Goal: Information Seeking & Learning: Check status

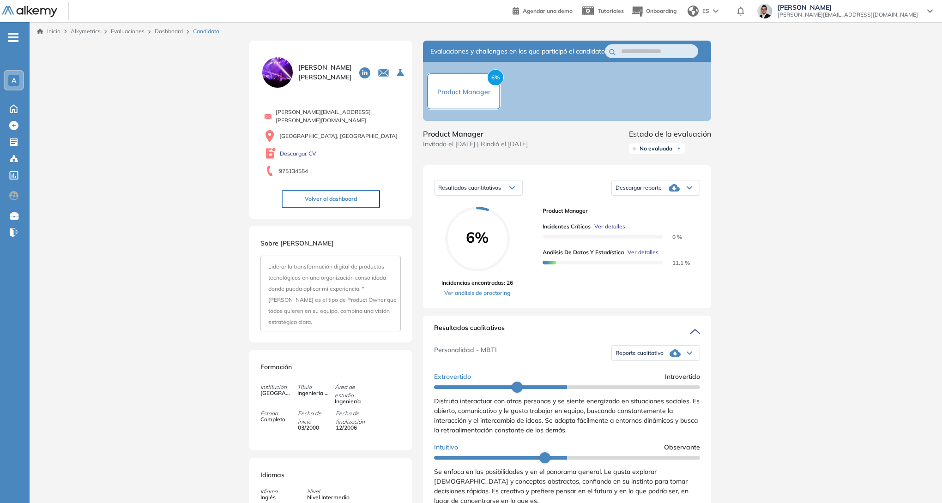
click at [31, 10] on img at bounding box center [29, 12] width 55 height 12
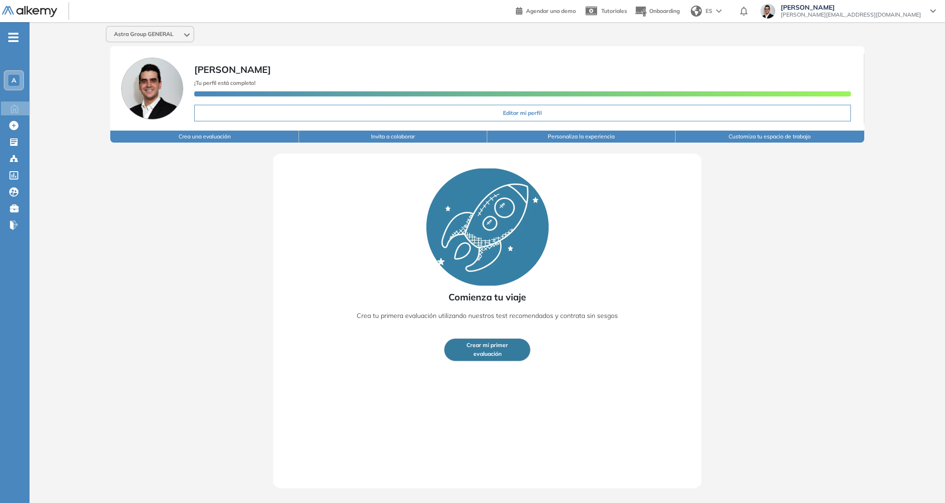
click at [14, 148] on ul "A Home Home Crear Evaluación Crear Evaluación Evaluaciones Evaluaciones Candida…" at bounding box center [15, 135] width 30 height 196
click at [15, 144] on icon at bounding box center [13, 141] width 7 height 7
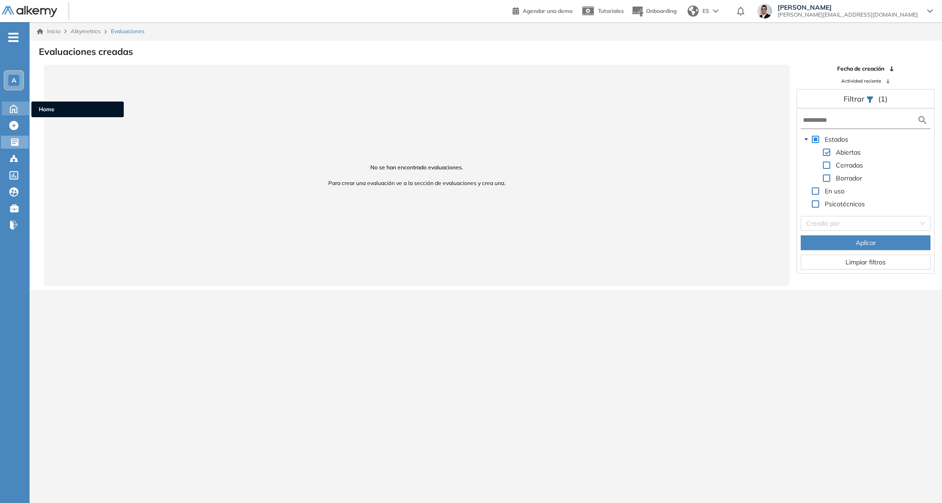
click at [14, 110] on icon at bounding box center [14, 107] width 16 height 11
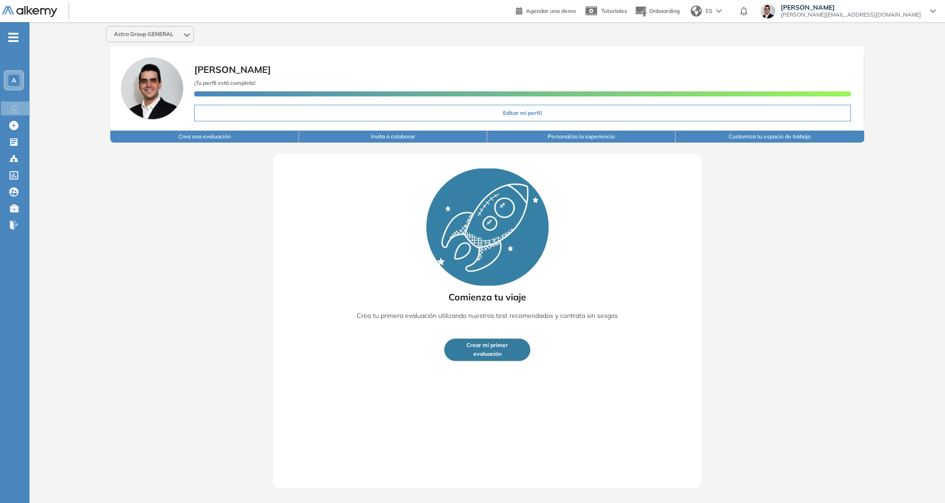
click at [13, 84] on div "A" at bounding box center [13, 80] width 11 height 11
click at [47, 118] on span "Astra Group GE..." at bounding box center [43, 118] width 37 height 7
click at [51, 118] on span "Astra Group GE..." at bounding box center [43, 118] width 37 height 7
click at [54, 104] on input "text" at bounding box center [48, 102] width 54 height 7
click at [240, 30] on div "Astra Group GENERAL" at bounding box center [487, 34] width 771 height 17
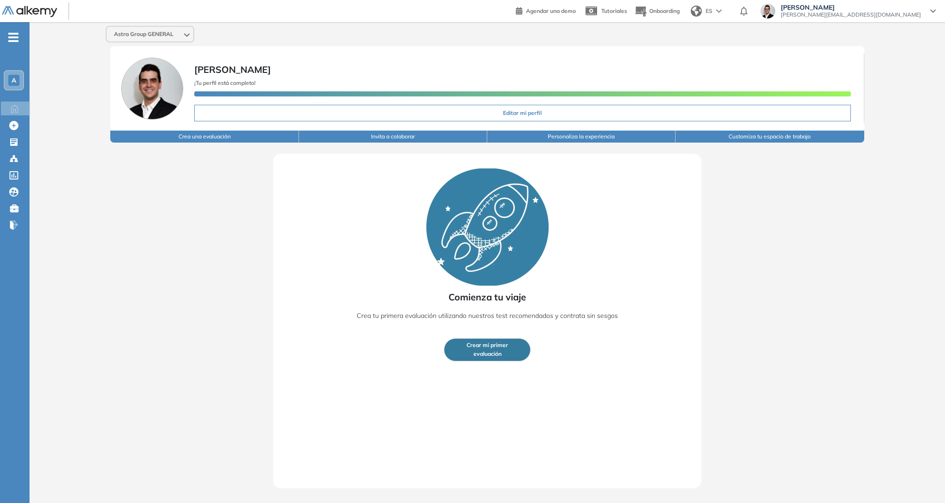
click at [173, 33] on span "Astra Group GENERAL" at bounding box center [144, 33] width 60 height 7
click at [48, 10] on img at bounding box center [29, 12] width 55 height 12
click at [11, 142] on icon at bounding box center [13, 141] width 7 height 7
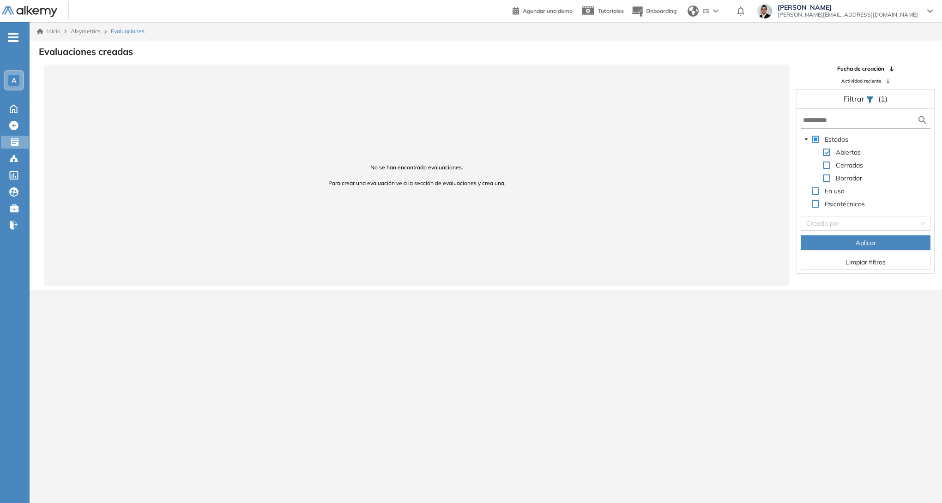
click at [826, 162] on span at bounding box center [825, 165] width 7 height 7
click at [865, 240] on span "Aplicar" at bounding box center [865, 243] width 20 height 10
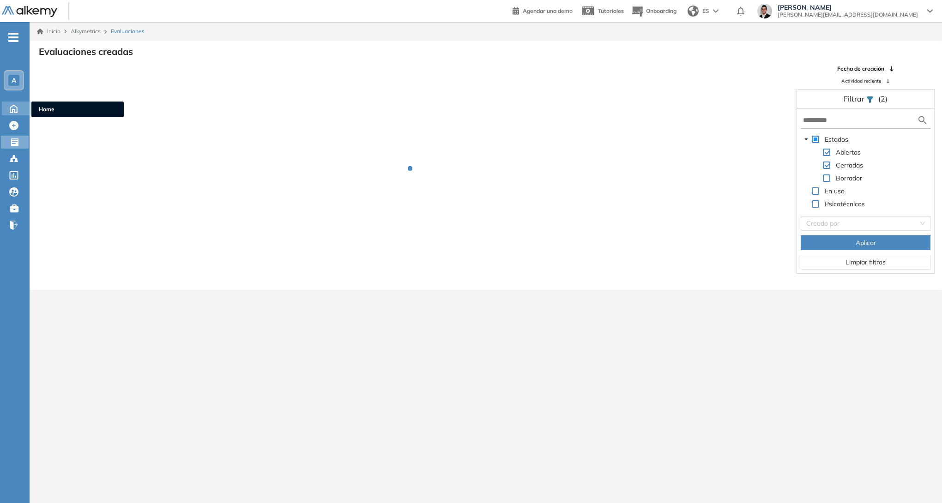
click at [13, 107] on icon at bounding box center [14, 107] width 16 height 11
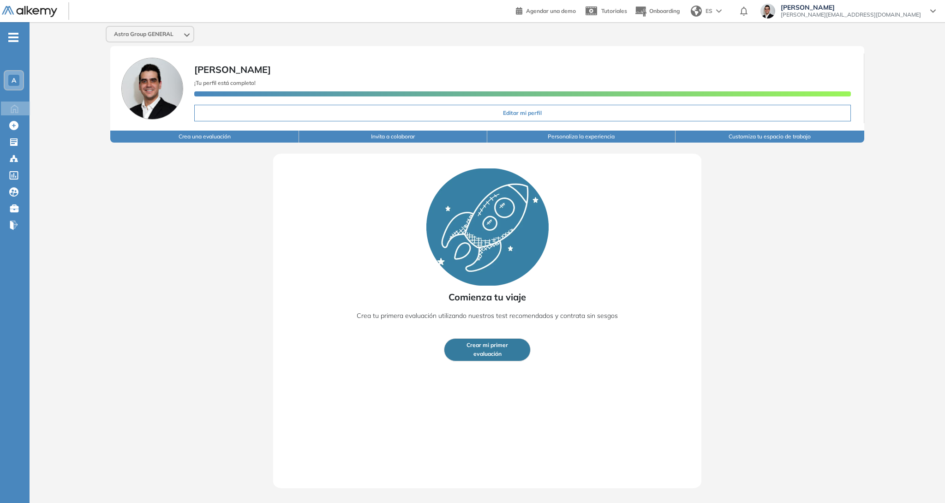
click at [516, 115] on button "Editar mi perfil" at bounding box center [522, 113] width 656 height 17
select select "**"
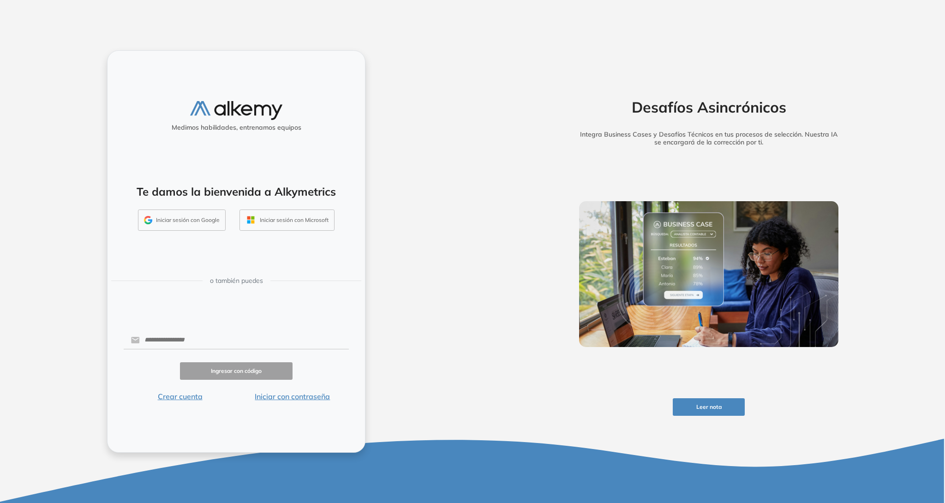
click at [212, 218] on button "Iniciar sesión con Google" at bounding box center [182, 220] width 88 height 21
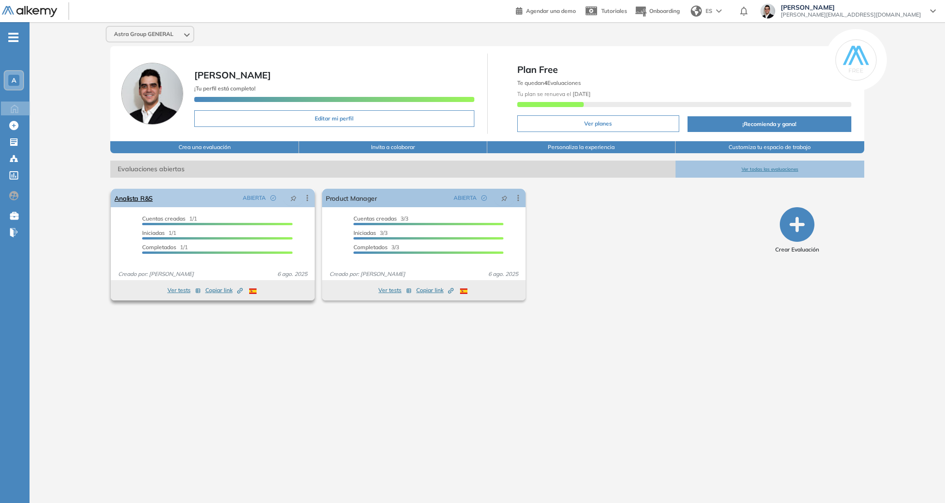
click at [225, 201] on div "Analista R&S ABIERTA Editar Los siguientes tests ya no están disponibles o tien…" at bounding box center [213, 198] width 204 height 18
click at [223, 200] on div "Analista R&S ABIERTA Editar Los siguientes tests ya no están disponibles o tien…" at bounding box center [213, 198] width 204 height 18
click at [140, 199] on link "Analista R&S" at bounding box center [133, 198] width 38 height 18
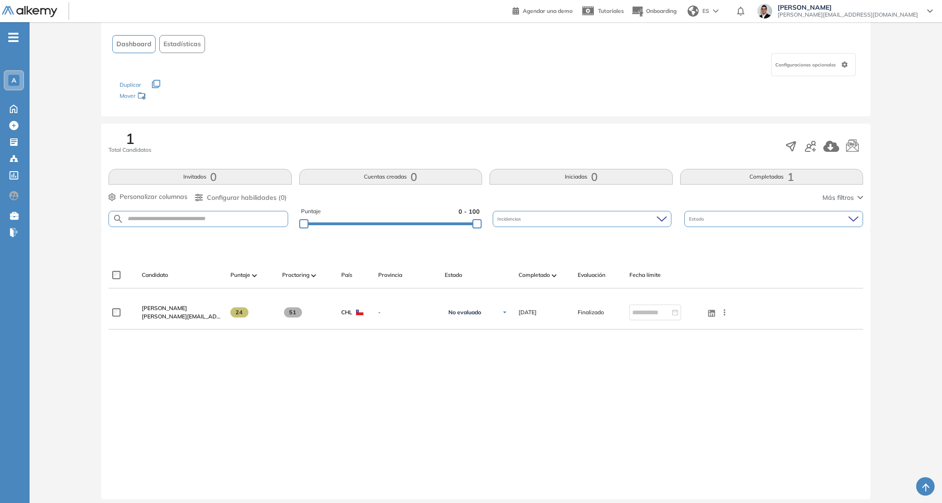
scroll to position [57, 0]
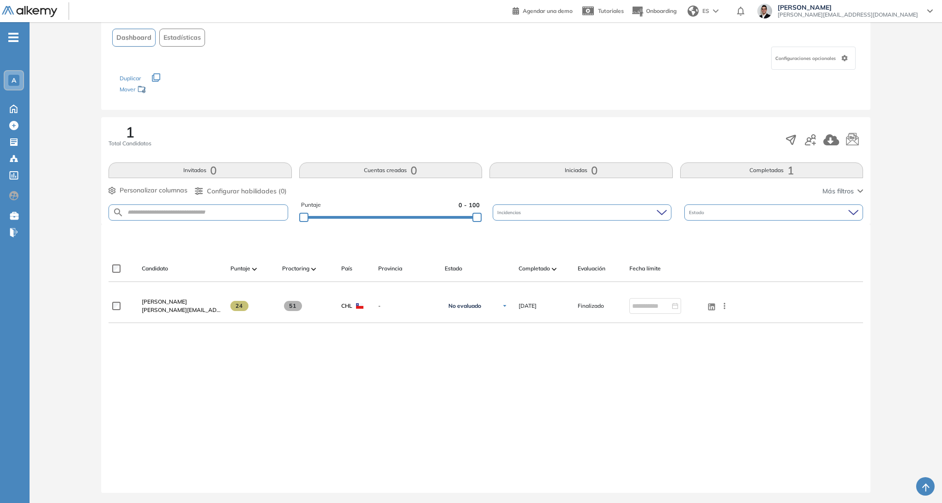
click at [310, 270] on div "Proctoring" at bounding box center [308, 268] width 52 height 11
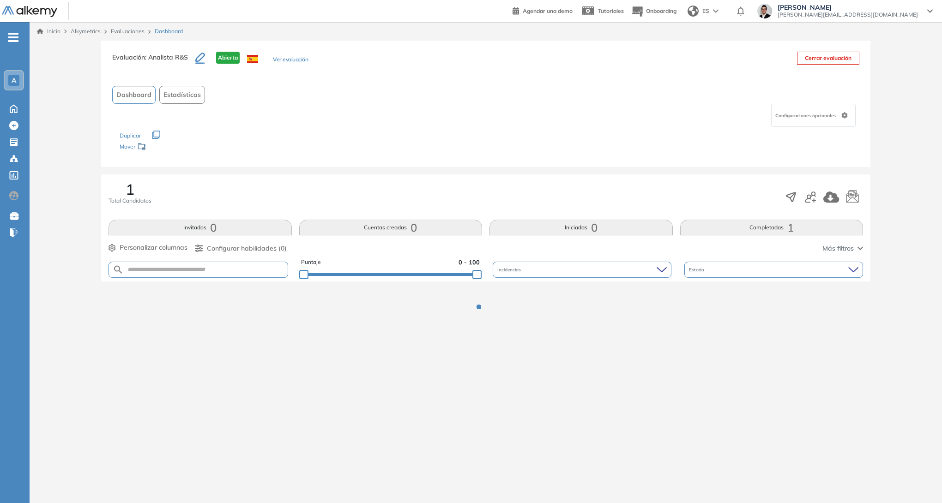
scroll to position [0, 0]
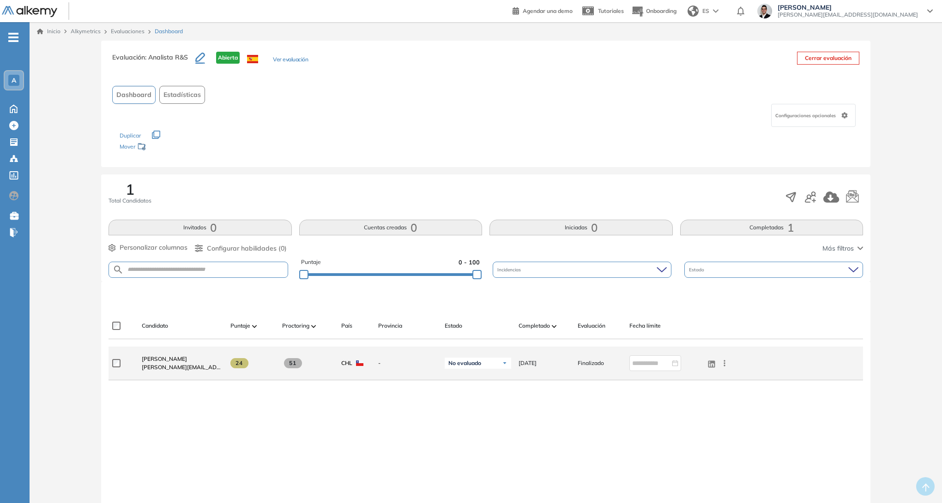
click at [294, 362] on span "51" at bounding box center [293, 363] width 18 height 10
drag, startPoint x: 290, startPoint y: 362, endPoint x: 308, endPoint y: 363, distance: 18.5
click at [307, 363] on div "51" at bounding box center [308, 363] width 52 height 10
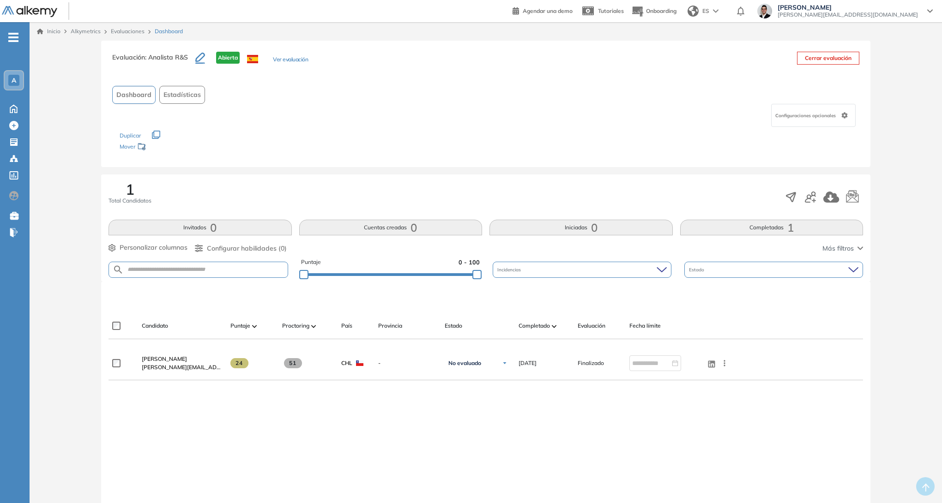
drag, startPoint x: 308, startPoint y: 363, endPoint x: 414, endPoint y: 401, distance: 111.8
click at [414, 401] on div "Priscila Palleiro priscila.palleiro@astragrouplatam.com 24 51 CHL - No evaluado…" at bounding box center [485, 441] width 754 height 189
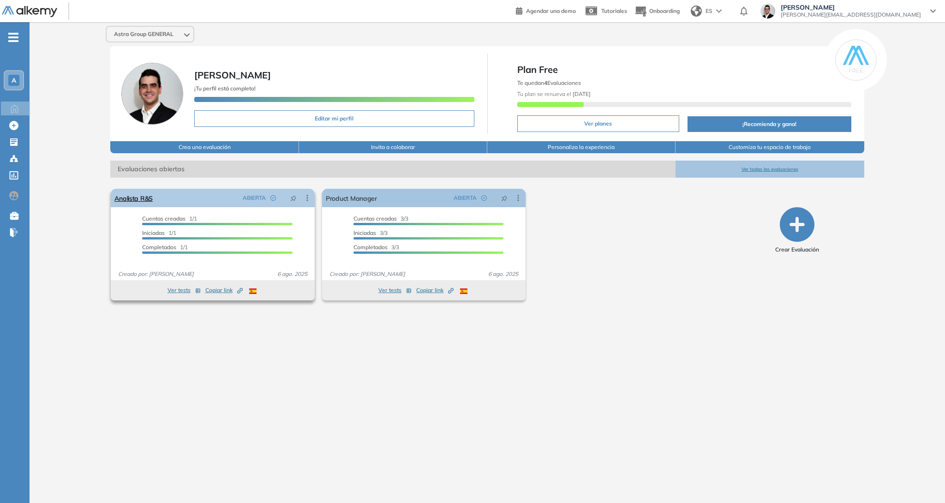
click at [155, 196] on div "Analista R&S ABIERTA Editar Los siguientes tests ya no están disponibles o tien…" at bounding box center [213, 198] width 204 height 18
click at [150, 197] on link "Analista R&S" at bounding box center [133, 198] width 38 height 18
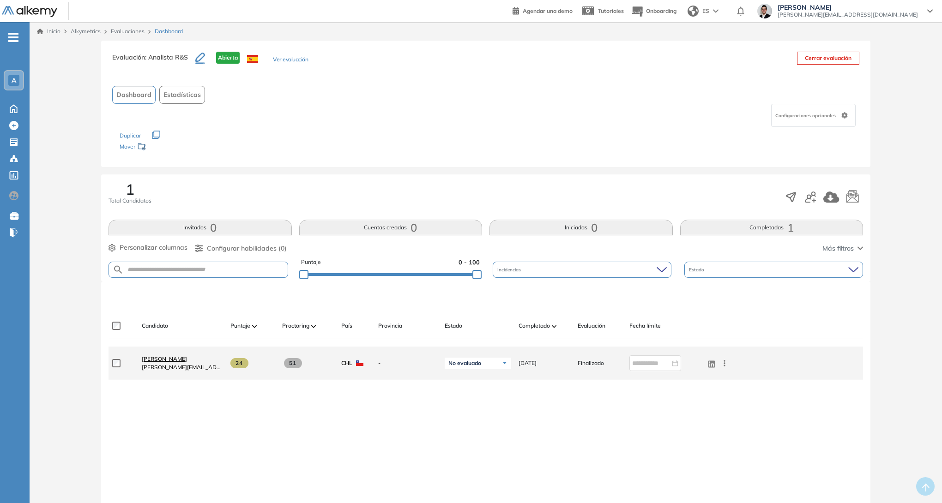
click at [161, 358] on span "Priscila Palleiro" at bounding box center [164, 358] width 45 height 7
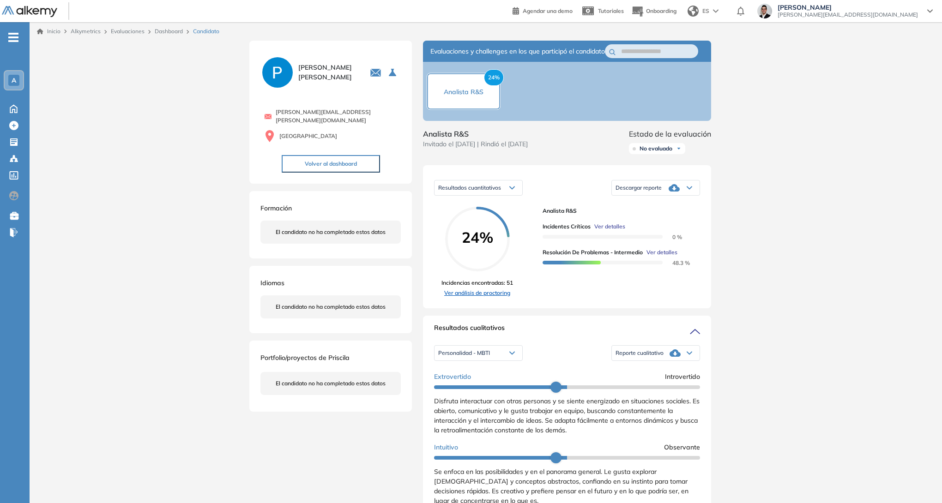
click at [474, 297] on link "Ver análisis de proctoring" at bounding box center [477, 293] width 72 height 8
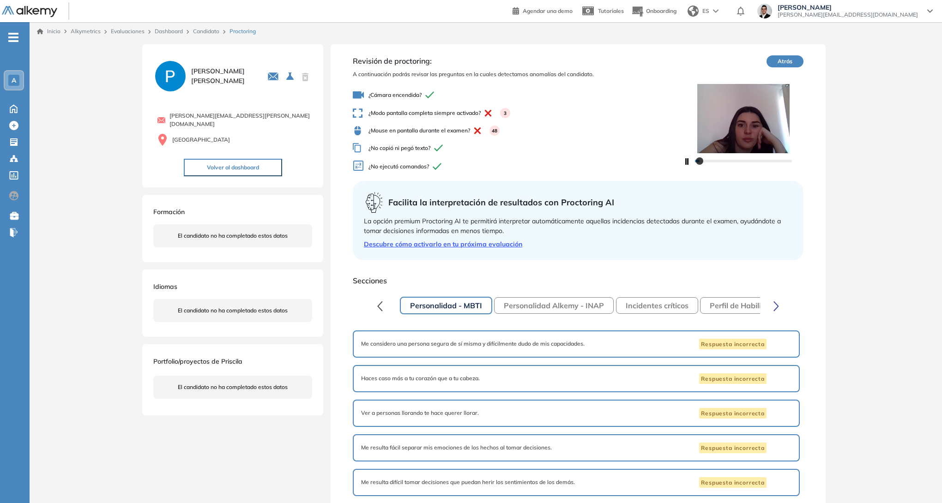
click at [557, 308] on button "Personalidad Alkemy - INAP" at bounding box center [554, 305] width 120 height 17
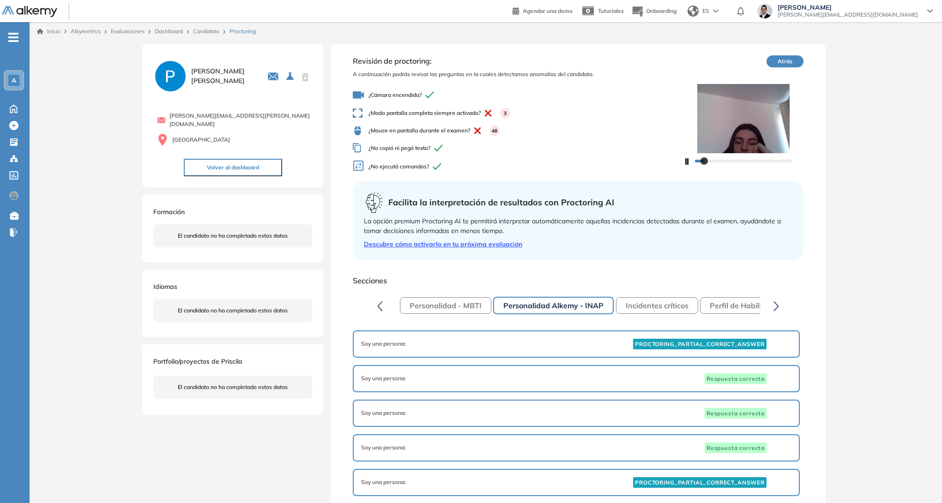
click at [654, 308] on button "Incidentes críticos" at bounding box center [657, 305] width 82 height 17
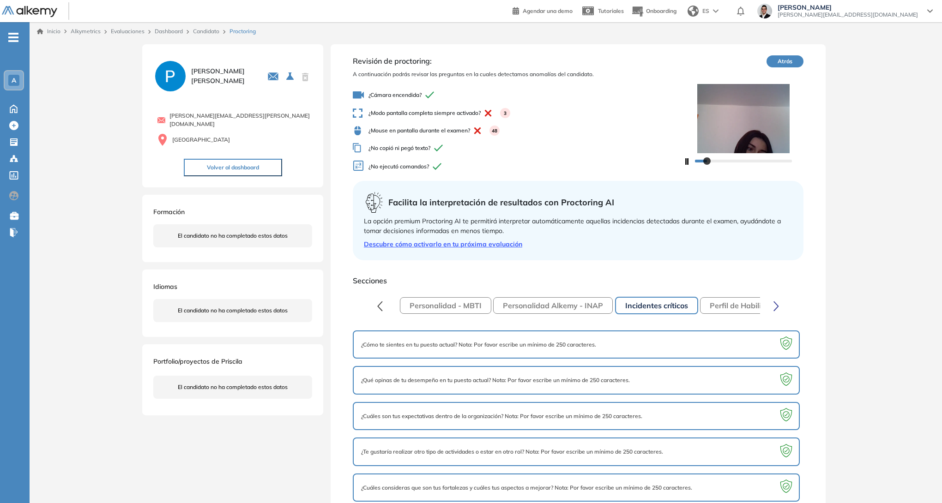
click at [775, 305] on icon "button" at bounding box center [776, 306] width 6 height 11
click at [593, 310] on button "Perfil de Habilidades Comerciales" at bounding box center [586, 305] width 136 height 17
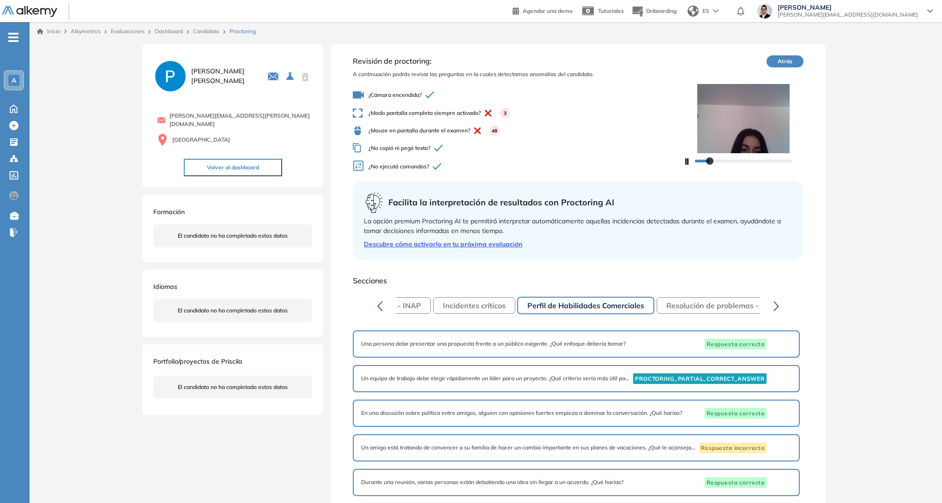
scroll to position [0, 0]
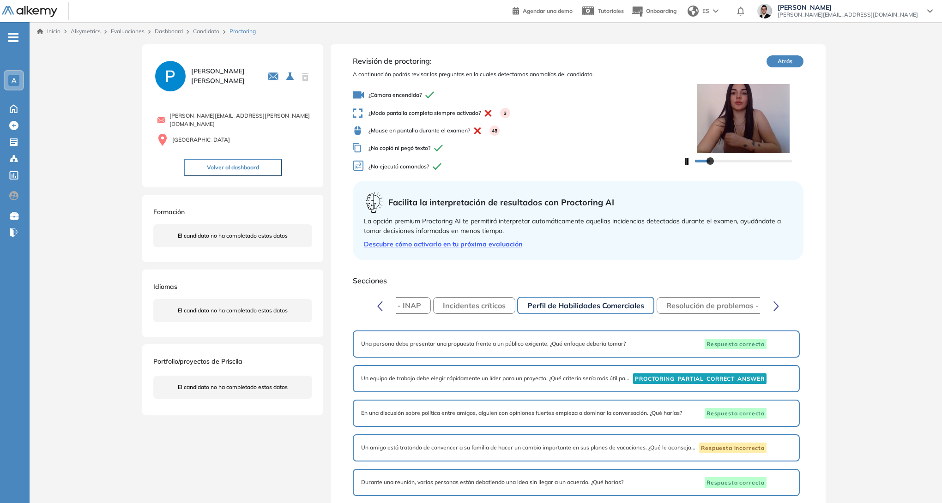
click at [779, 306] on button "button" at bounding box center [776, 305] width 18 height 18
click at [650, 303] on button "Resolución de problemas - Intermedio" at bounding box center [681, 305] width 151 height 17
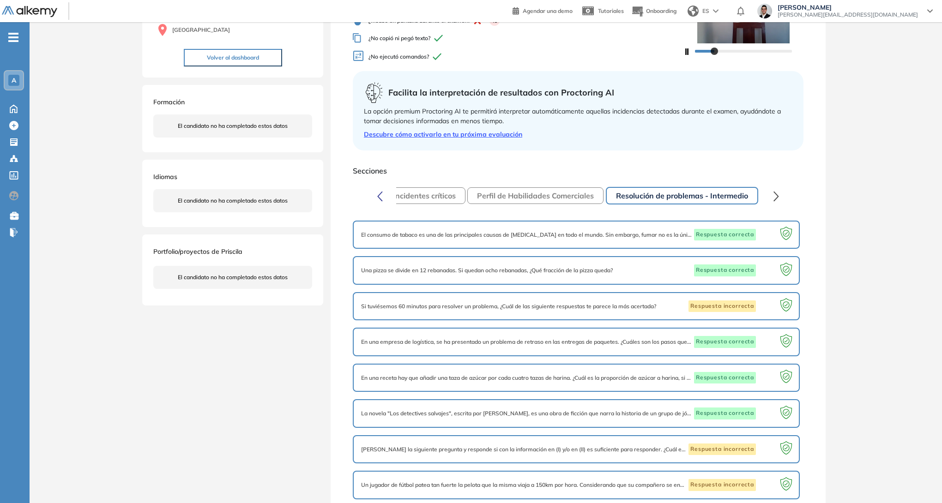
scroll to position [0, 0]
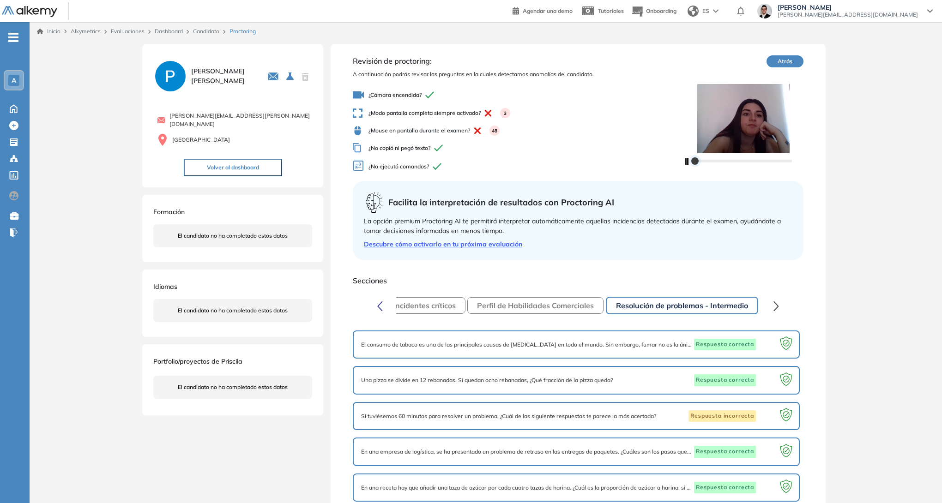
drag, startPoint x: 714, startPoint y: 160, endPoint x: 683, endPoint y: 168, distance: 32.7
click at [685, 158] on div at bounding box center [743, 160] width 120 height 15
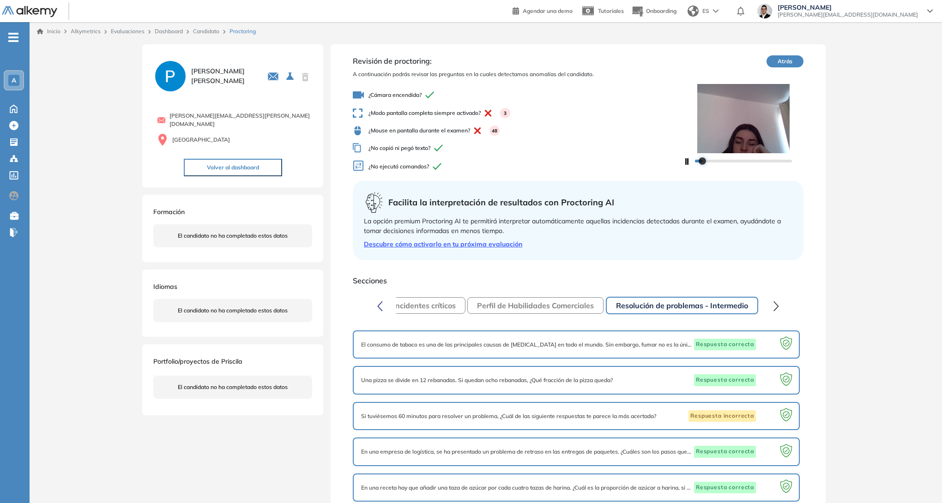
click at [706, 162] on div at bounding box center [701, 160] width 7 height 7
click at [716, 161] on div at bounding box center [743, 161] width 97 height 6
click at [728, 161] on div at bounding box center [743, 161] width 97 height 6
click at [741, 162] on div at bounding box center [743, 161] width 97 height 6
click at [745, 161] on div at bounding box center [741, 160] width 7 height 7
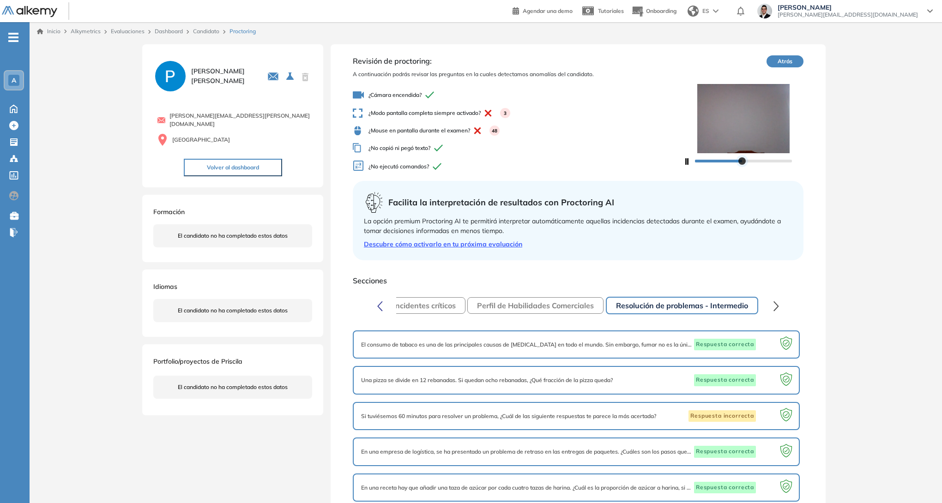
click at [751, 162] on div at bounding box center [743, 161] width 97 height 6
click at [748, 160] on div at bounding box center [751, 160] width 7 height 7
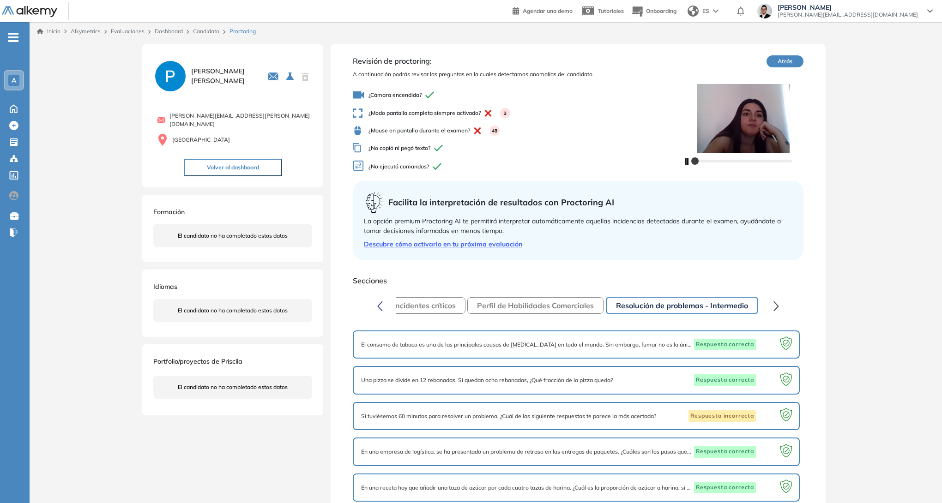
click at [616, 166] on span "¿No ejecutó comandos?" at bounding box center [518, 166] width 330 height 13
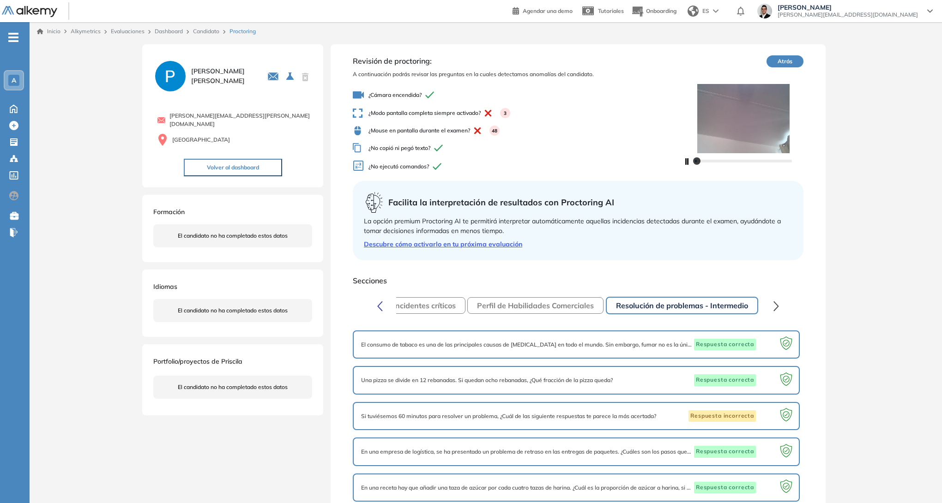
click at [378, 304] on icon "button" at bounding box center [380, 306] width 6 height 11
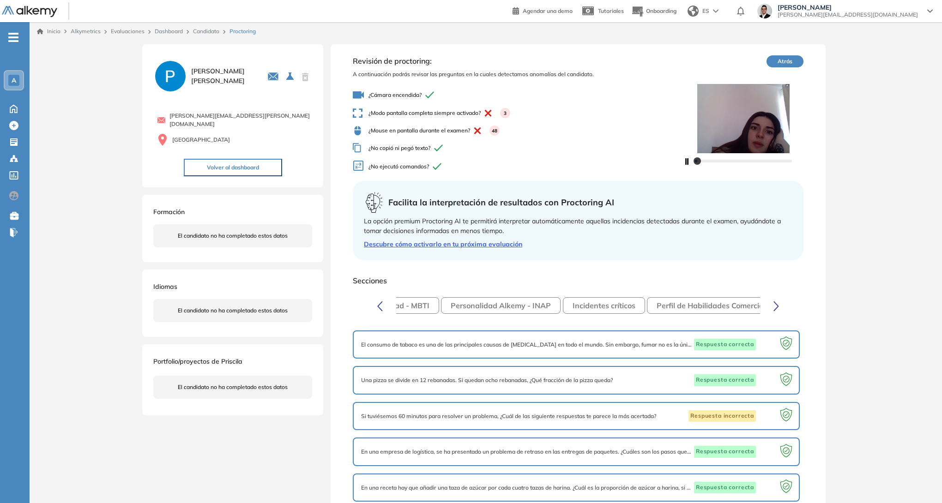
click at [379, 304] on icon "button" at bounding box center [380, 305] width 4 height 9
click at [417, 305] on button "Personalidad - MBTI" at bounding box center [445, 305] width 91 height 17
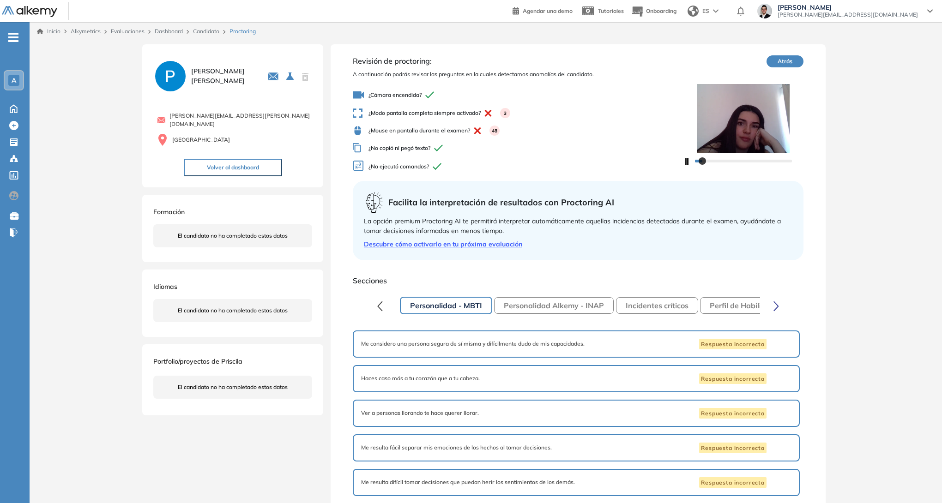
click at [493, 346] on span "Me considero una persona segura de sí misma y difícilmente dudo de mis capacida…" at bounding box center [472, 344] width 223 height 8
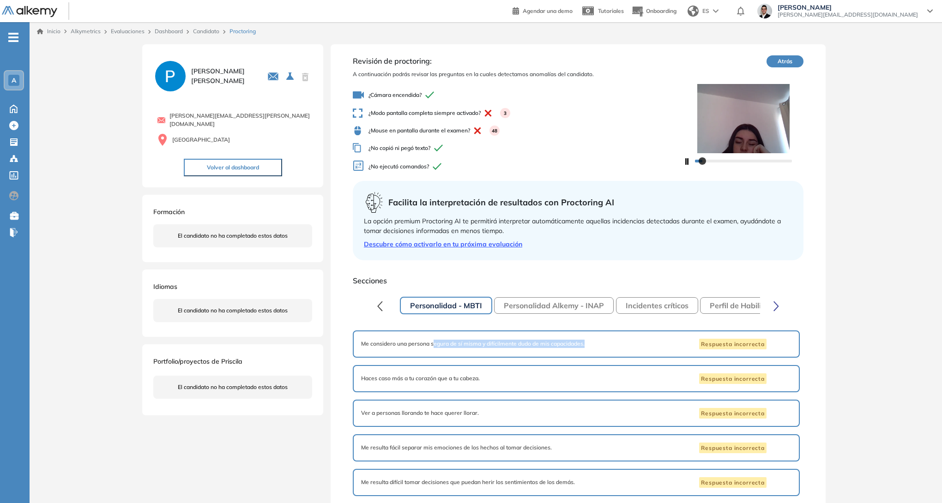
drag, startPoint x: 590, startPoint y: 345, endPoint x: 425, endPoint y: 347, distance: 165.2
click at [426, 347] on div "Me considero una persona segura de sí misma y difícilmente dudo de mis capacida…" at bounding box center [576, 344] width 430 height 11
drag, startPoint x: 425, startPoint y: 347, endPoint x: 406, endPoint y: 348, distance: 18.5
click at [406, 348] on div "Me considero una persona segura de sí misma y difícilmente dudo de mis capacida…" at bounding box center [576, 344] width 430 height 11
drag, startPoint x: 371, startPoint y: 343, endPoint x: 591, endPoint y: 341, distance: 220.6
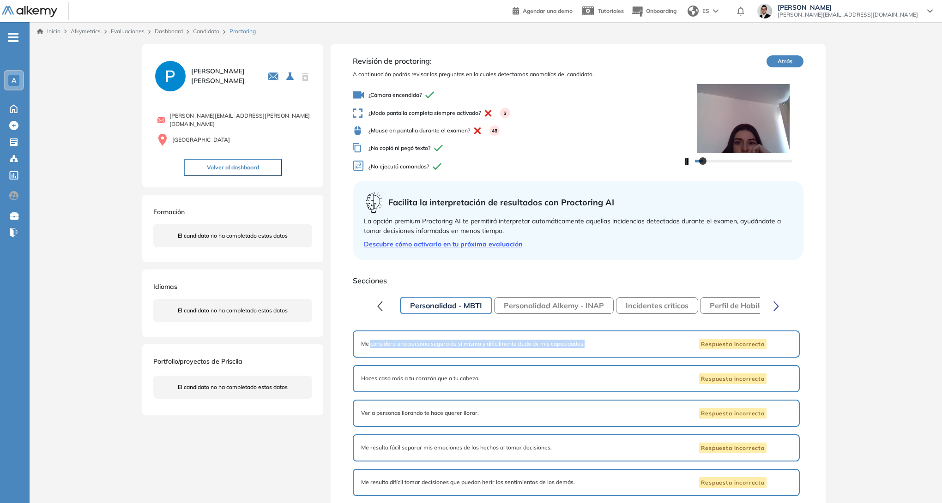
click at [591, 341] on div "Me considero una persona segura de sí misma y difícilmente dudo de mis capacida…" at bounding box center [576, 344] width 430 height 11
drag, startPoint x: 591, startPoint y: 341, endPoint x: 495, endPoint y: 343, distance: 96.0
click at [495, 343] on span "Me considero una persona segura de sí misma y difícilmente dudo de mis capacida…" at bounding box center [472, 344] width 223 height 8
click at [430, 306] on button "Personalidad - MBTI" at bounding box center [446, 306] width 92 height 18
click at [434, 340] on span "Me considero una persona segura de sí misma y difícilmente dudo de mis capacida…" at bounding box center [472, 344] width 223 height 8
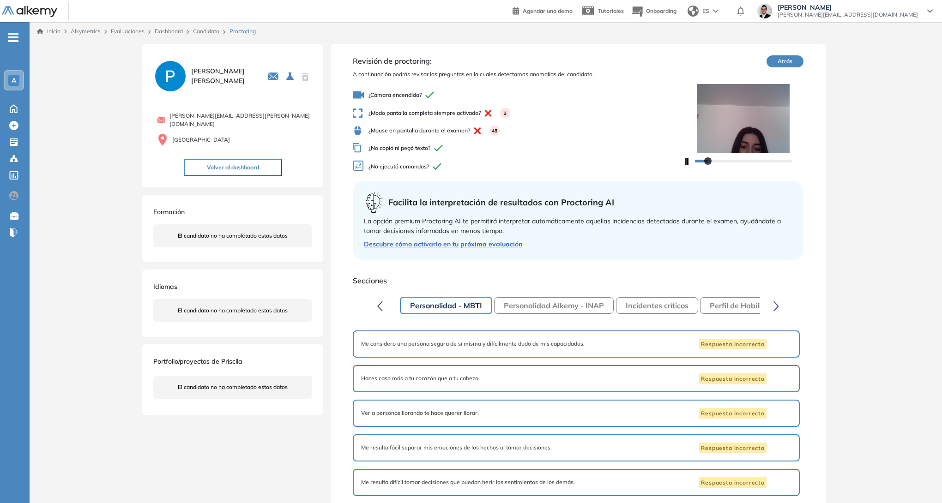
click at [781, 63] on button "Atrás" at bounding box center [784, 61] width 37 height 12
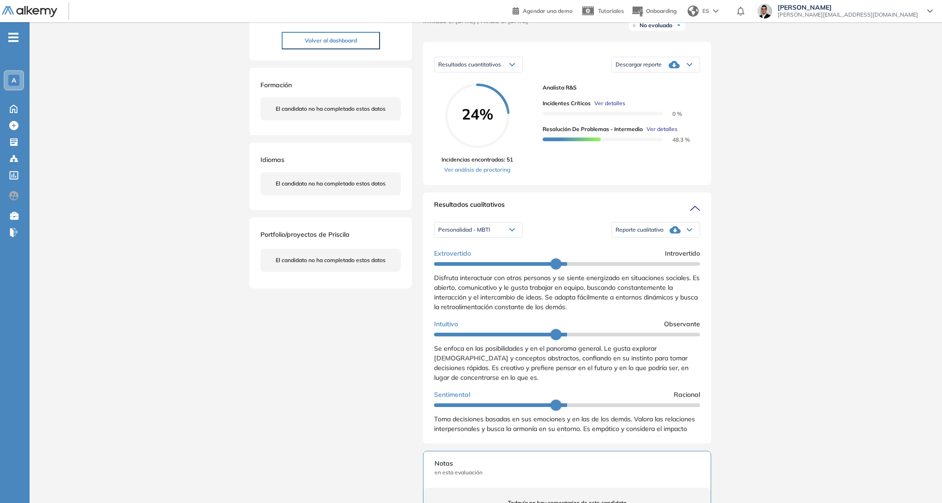
scroll to position [111, 0]
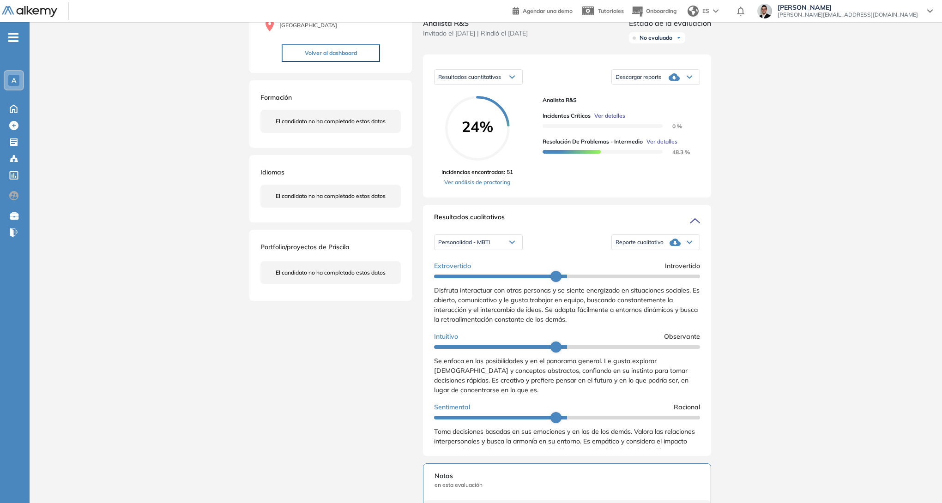
click at [511, 246] on div "Personalidad - MBTI" at bounding box center [478, 242] width 88 height 15
click at [498, 282] on li "Personalidad Alkemy - INAP" at bounding box center [471, 277] width 67 height 9
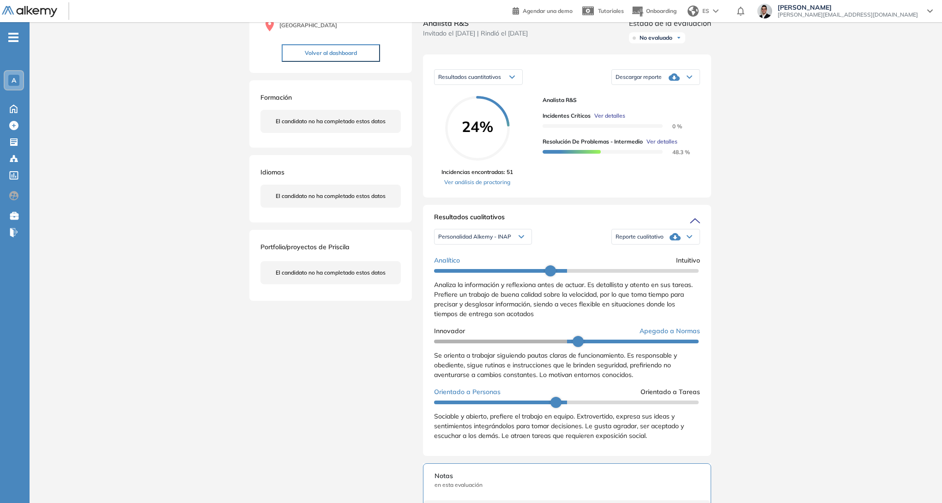
scroll to position [0, 0]
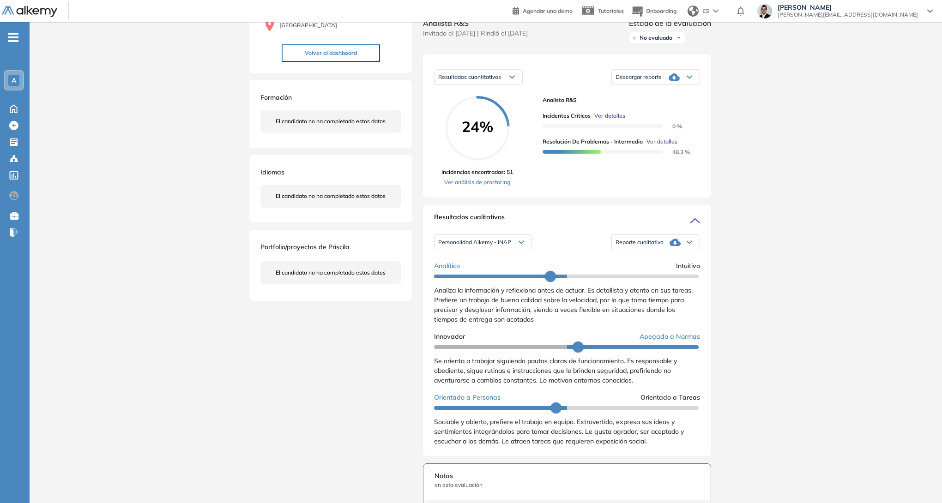
click at [522, 250] on div "Personalidad Alkemy - INAP" at bounding box center [482, 242] width 97 height 15
click at [502, 299] on li "Perfil de Habilidades Comerciales" at bounding box center [478, 293] width 80 height 9
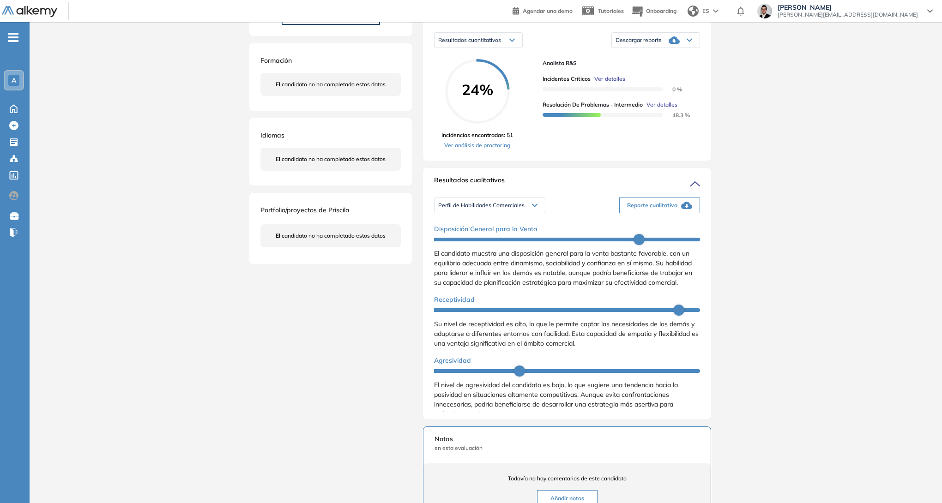
click at [530, 213] on div "Perfil de Habilidades Comerciales" at bounding box center [489, 205] width 110 height 15
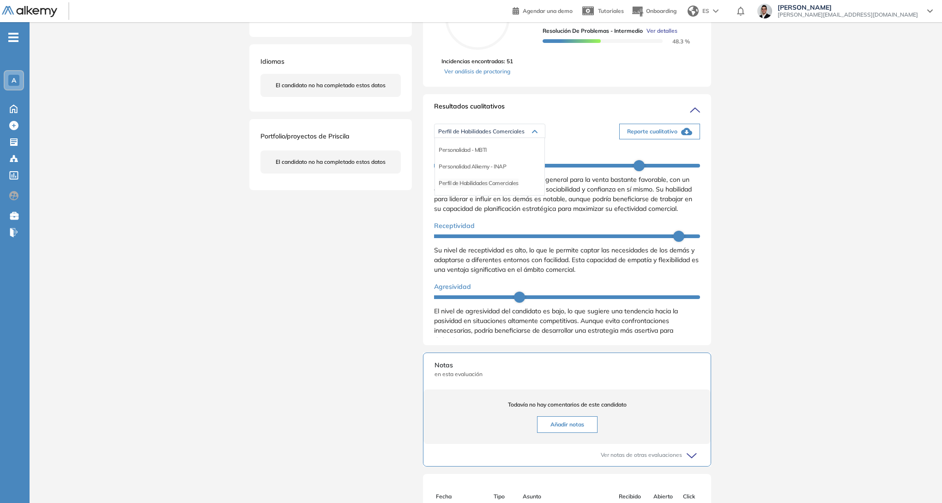
click at [493, 188] on li "Perfil de Habilidades Comerciales" at bounding box center [478, 183] width 80 height 9
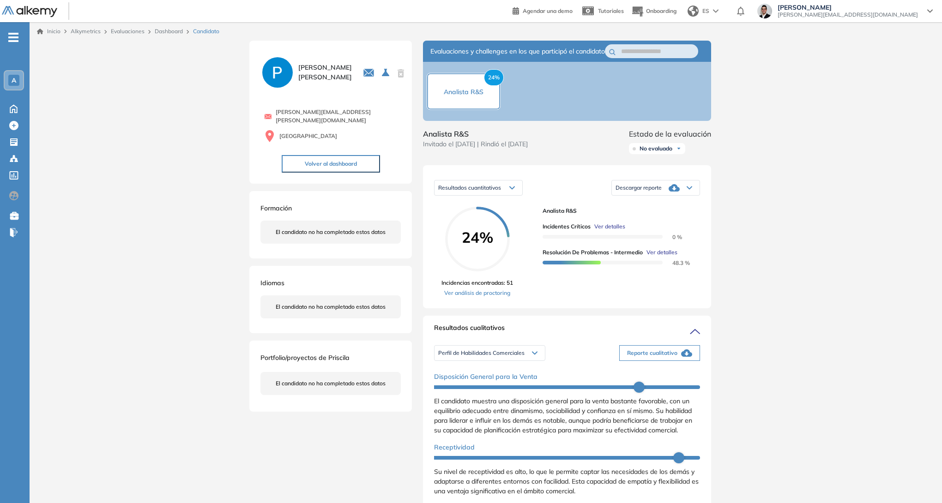
click at [517, 194] on div "Resultados cuantitativos" at bounding box center [478, 187] width 88 height 15
click at [510, 193] on div "Resultados cuantitativos" at bounding box center [478, 187] width 88 height 15
click at [636, 192] on span "Descargar reporte" at bounding box center [638, 187] width 46 height 7
click at [662, 219] on li "Descargar informe completo" at bounding box center [650, 214] width 68 height 9
click at [536, 360] on div "Perfil de Habilidades Comerciales" at bounding box center [489, 353] width 110 height 15
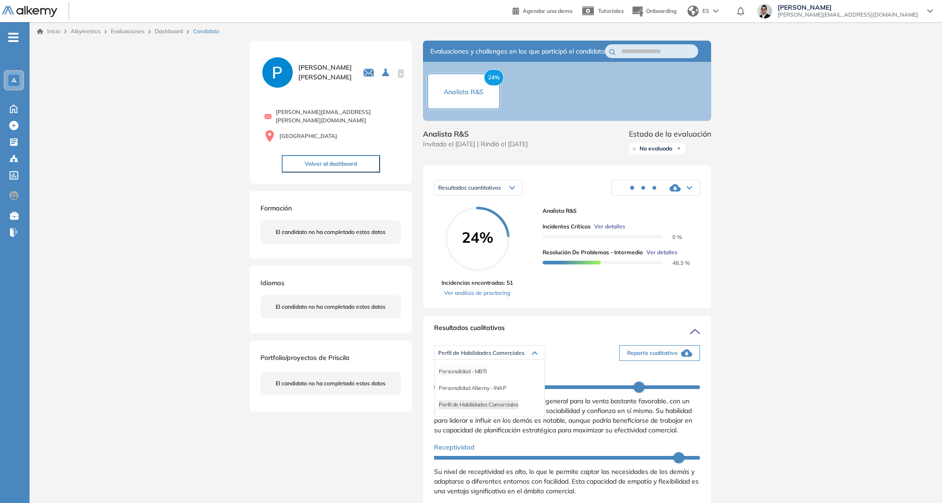
click at [467, 376] on li "Personalidad - MBTI" at bounding box center [462, 371] width 48 height 9
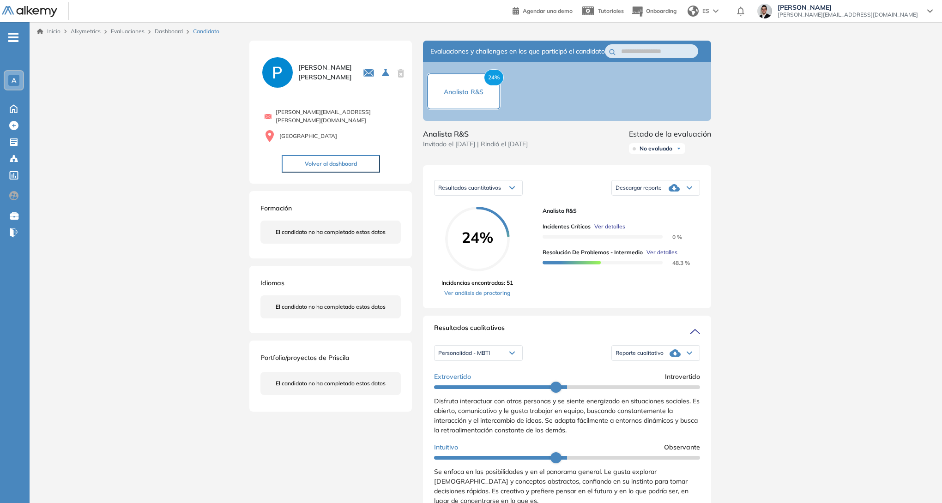
click at [770, 306] on div "Inicio Alkymetrics Evaluaciones Dashboard Candidato Duración : 00:00:00 Cantida…" at bounding box center [486, 467] width 912 height 891
